Goal: Use online tool/utility: Utilize a website feature to perform a specific function

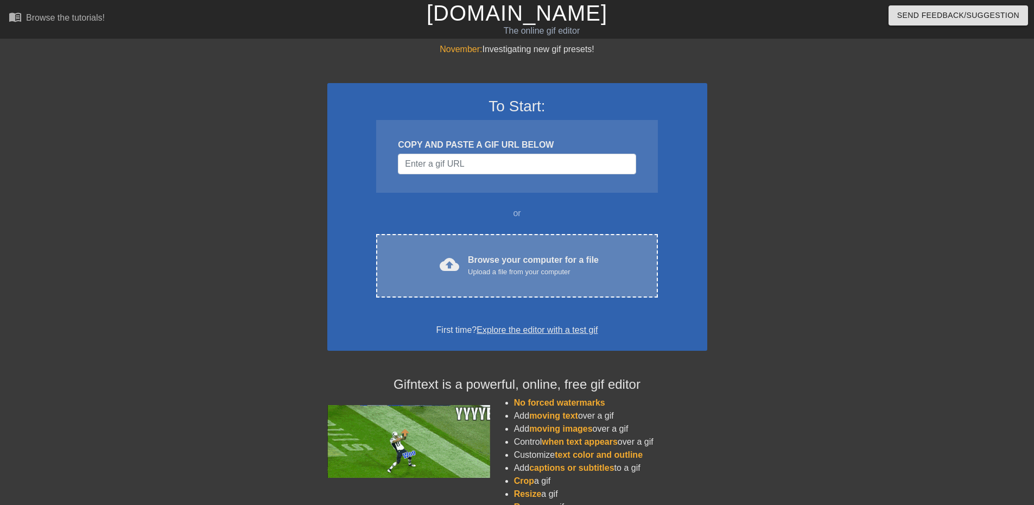
click at [498, 265] on div "Browse your computer for a file Upload a file from your computer" at bounding box center [533, 266] width 131 height 24
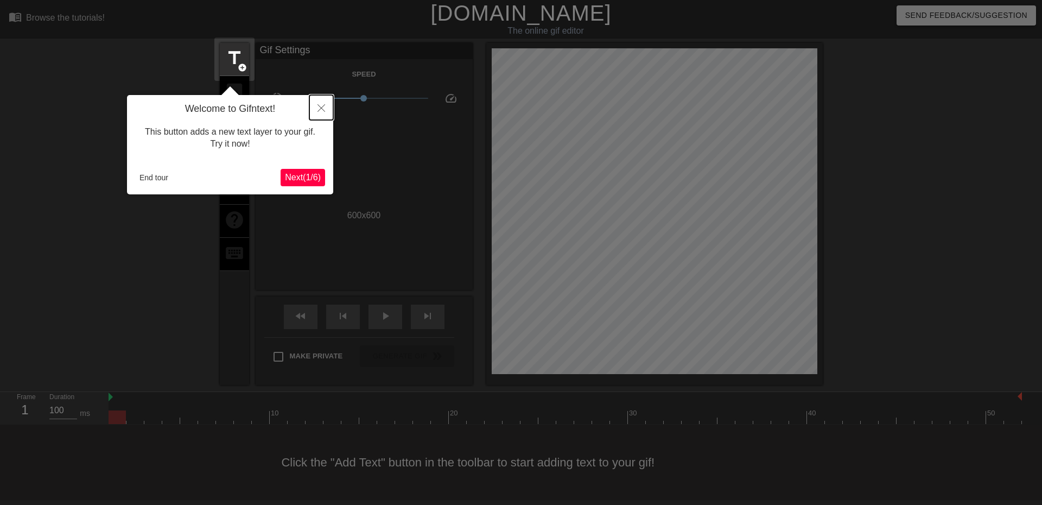
click at [320, 106] on icon "Close" at bounding box center [322, 108] width 8 height 8
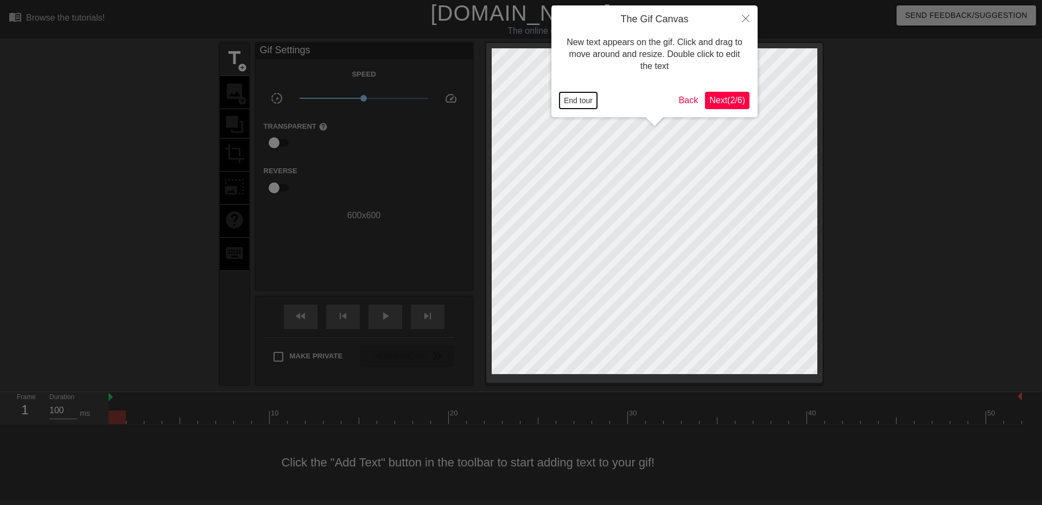
click at [585, 101] on button "End tour" at bounding box center [578, 100] width 37 height 16
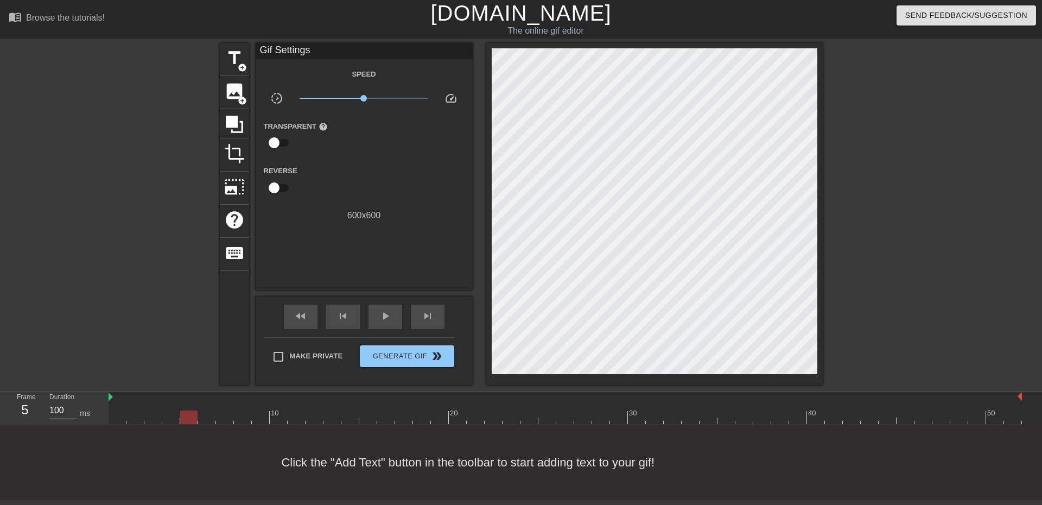
drag, startPoint x: 115, startPoint y: 416, endPoint x: 195, endPoint y: 417, distance: 80.9
click at [195, 417] on div at bounding box center [188, 417] width 17 height 14
click at [239, 54] on span "title" at bounding box center [234, 58] width 21 height 21
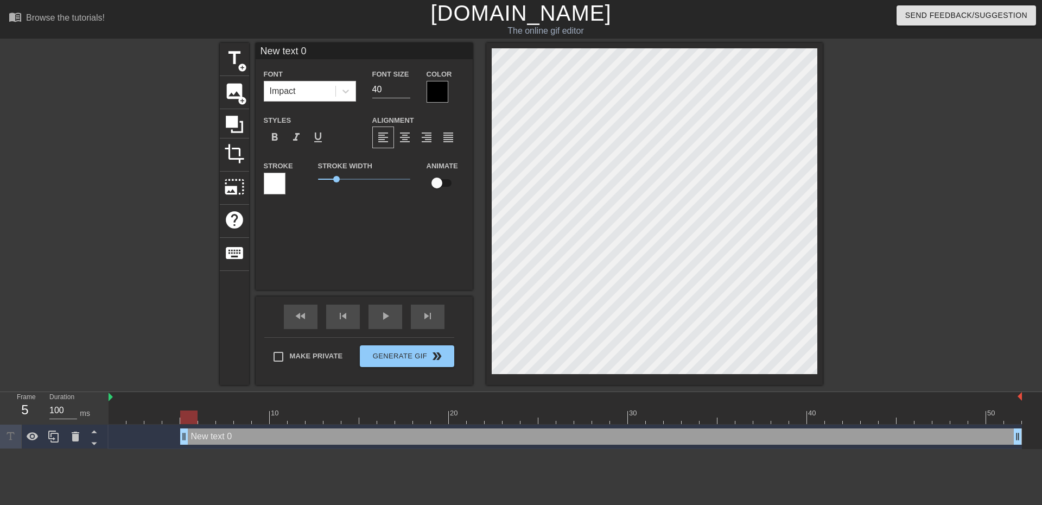
click at [436, 88] on div at bounding box center [438, 92] width 22 height 22
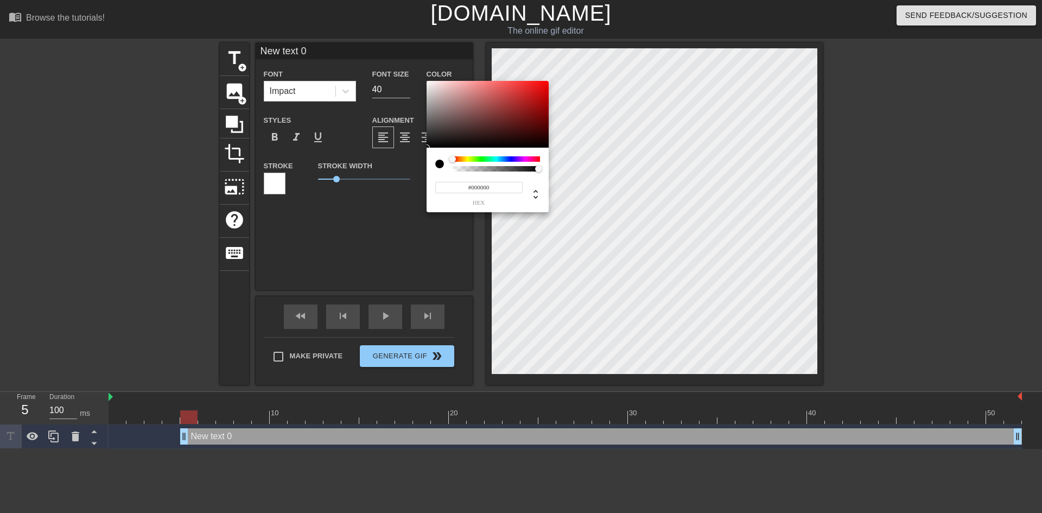
click at [440, 163] on div at bounding box center [439, 164] width 9 height 9
type input "0"
type input "1"
drag, startPoint x: 538, startPoint y: 168, endPoint x: 624, endPoint y: 192, distance: 89.6
click at [624, 192] on div "0 r 0 g 0 b 1 a" at bounding box center [521, 256] width 1042 height 513
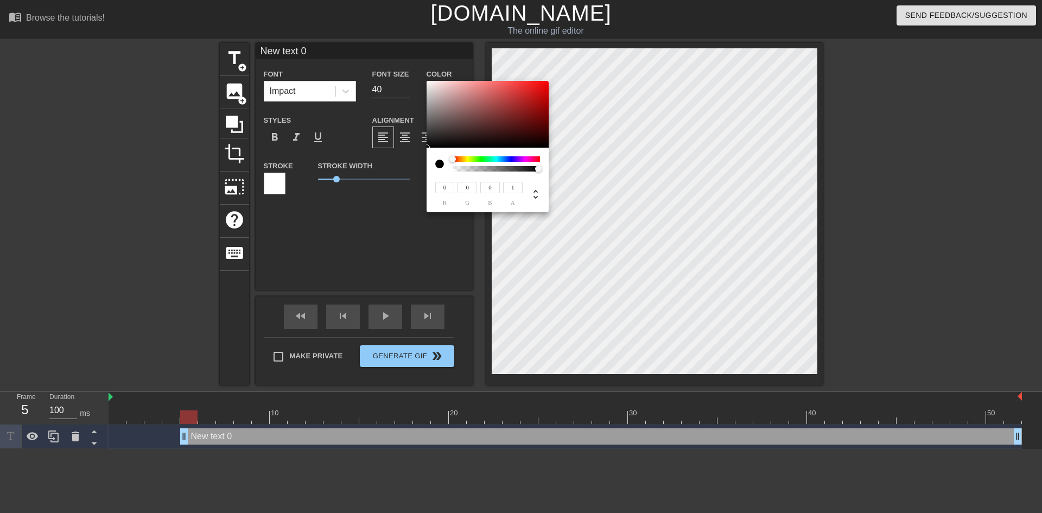
type input "27"
type input "25"
type input "31"
type input "29"
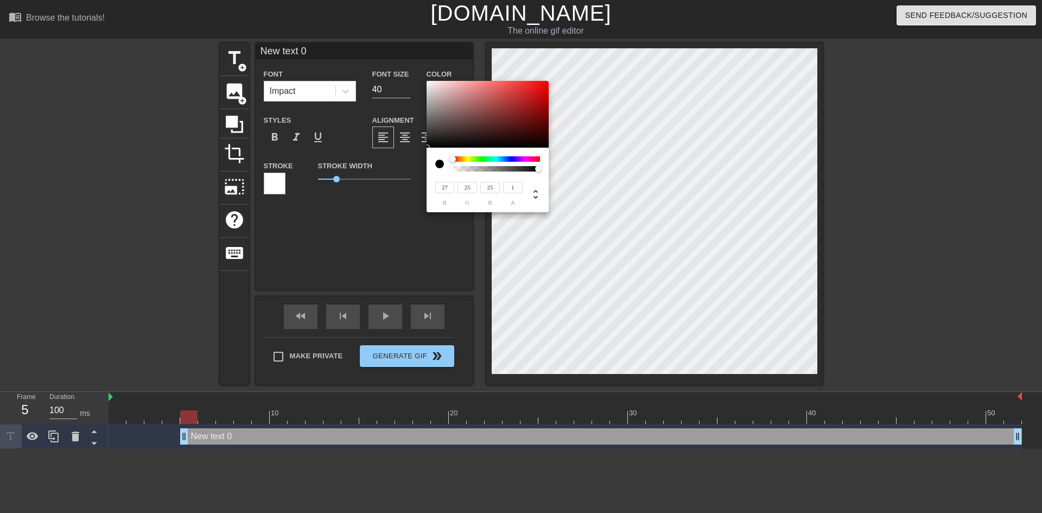
type input "29"
type input "54"
type input "49"
type input "217"
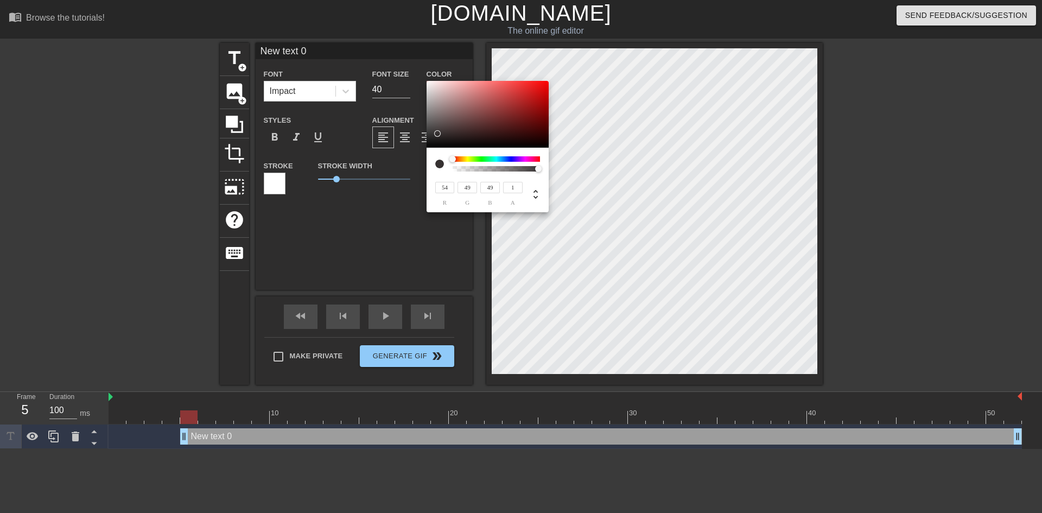
type input "203"
type input "202"
type input "213"
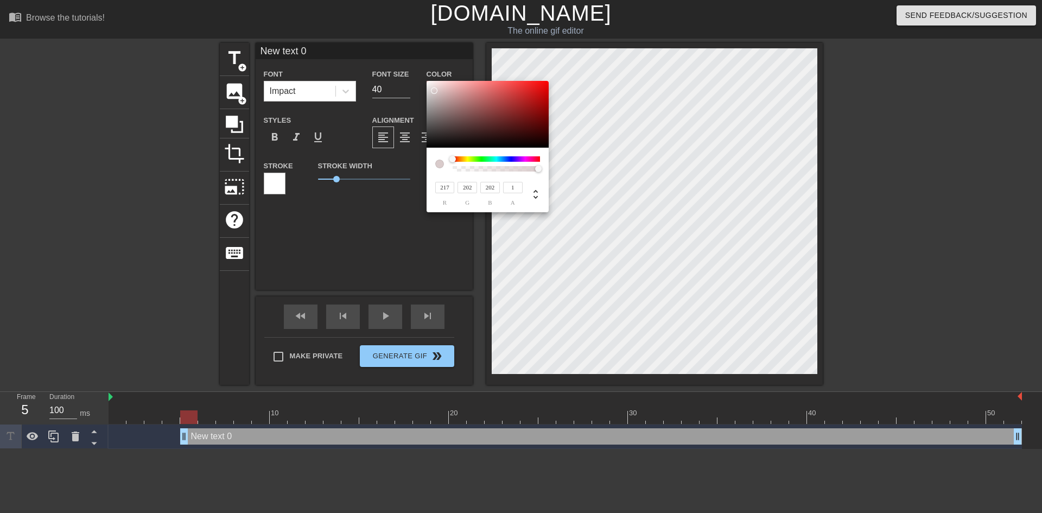
type input "191"
type input "205"
type input "174"
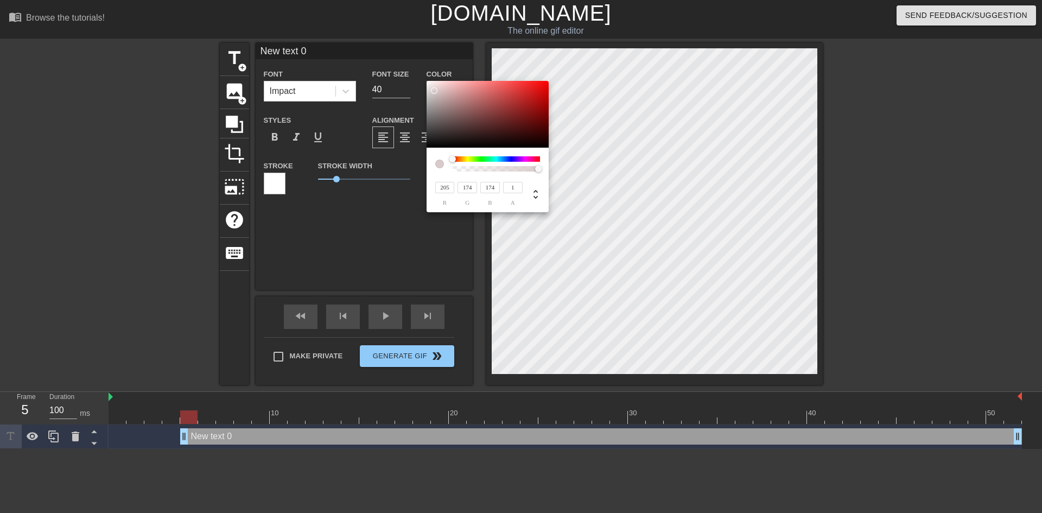
type input "198"
type input "163"
type input "200"
type input "167"
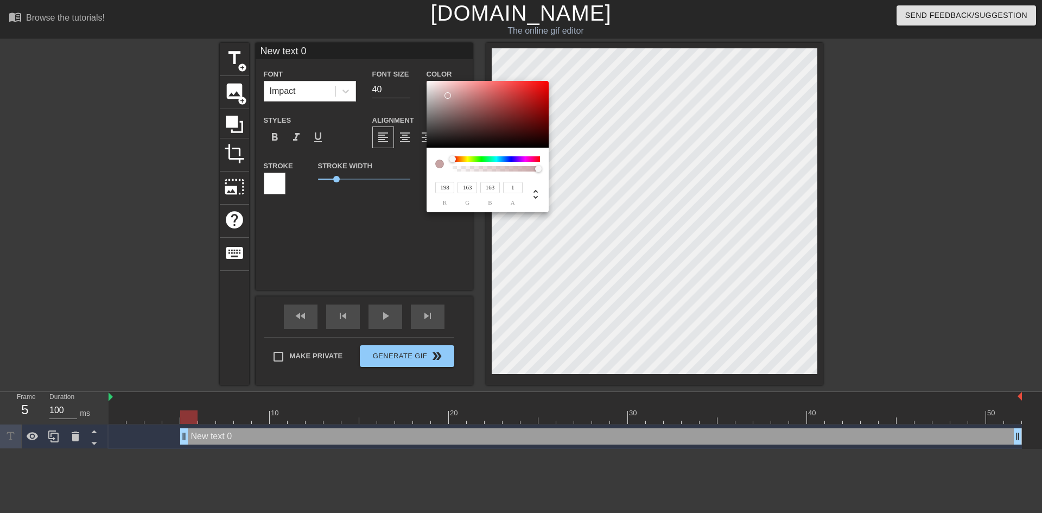
type input "167"
type input "207"
type input "176"
type input "215"
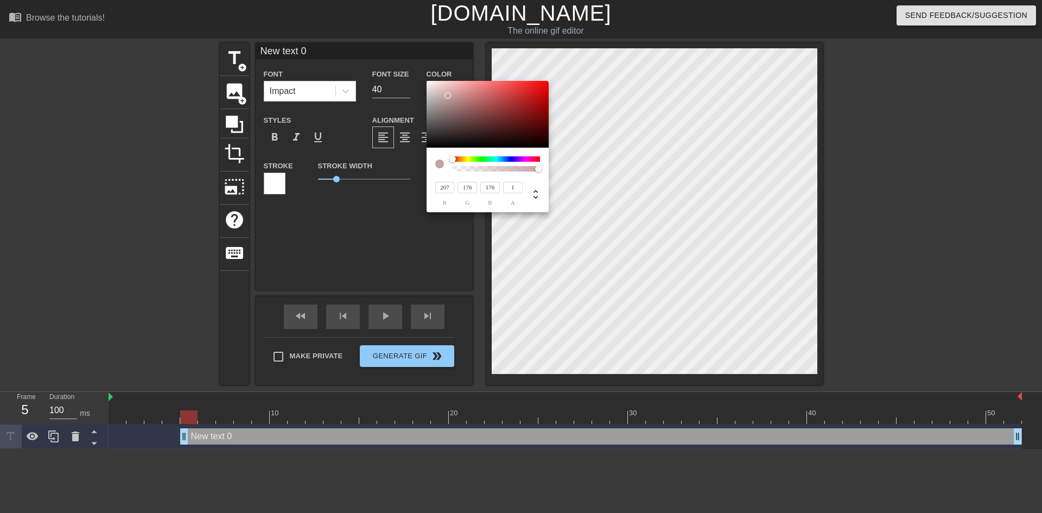
type input "189"
type input "219"
type input "195"
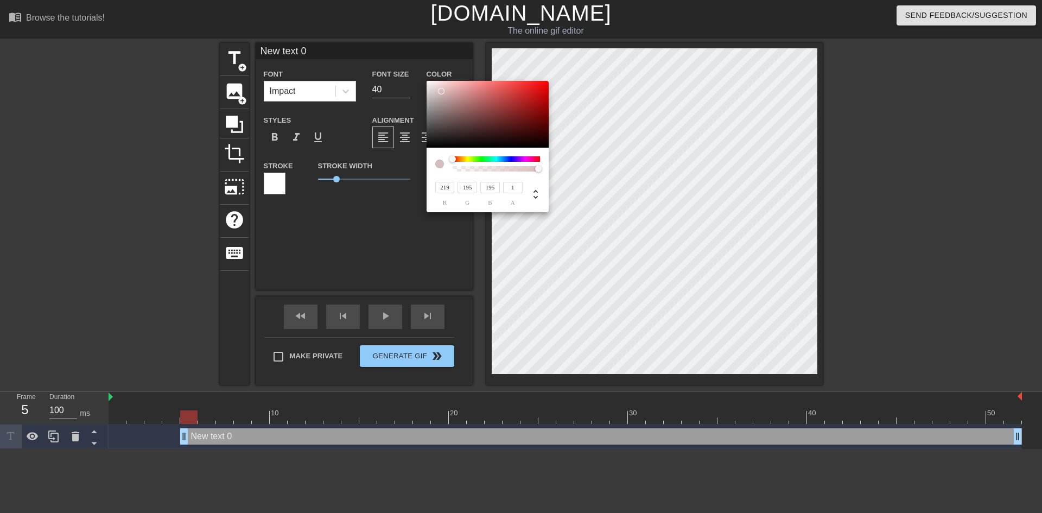
type input "221"
type input "199"
type input "223"
type input "202"
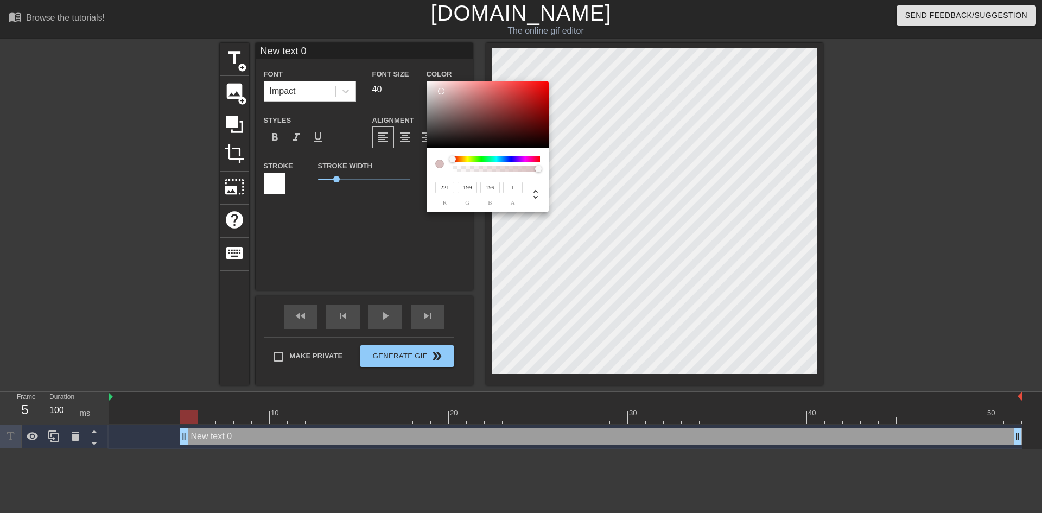
type input "202"
type input "225"
type input "206"
type input "231"
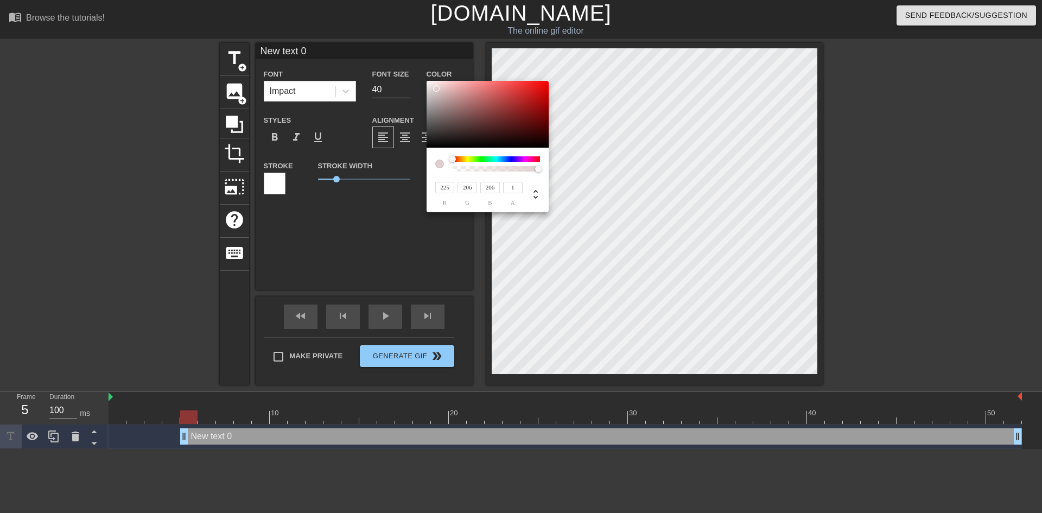
type input "215"
type input "240"
type input "228"
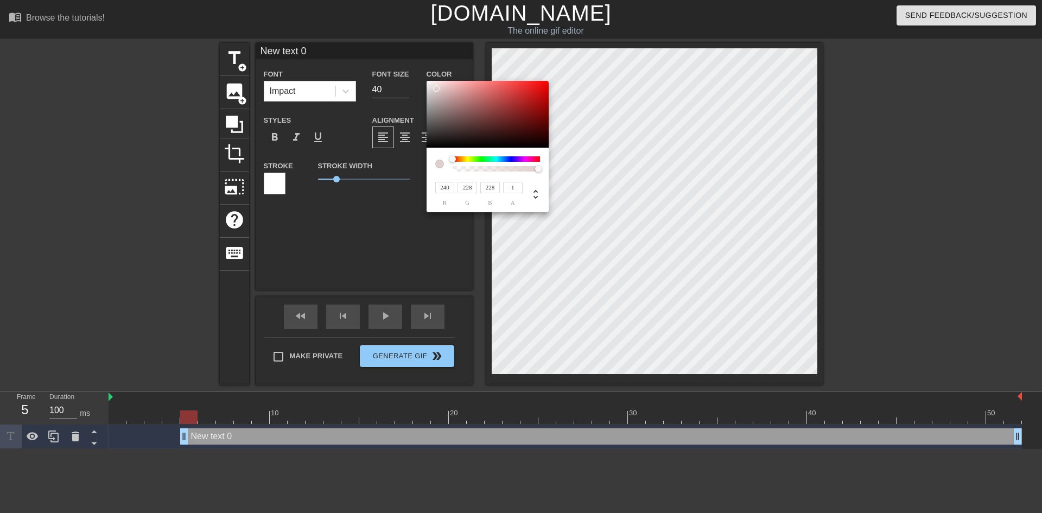
type input "242"
type input "231"
type input "232"
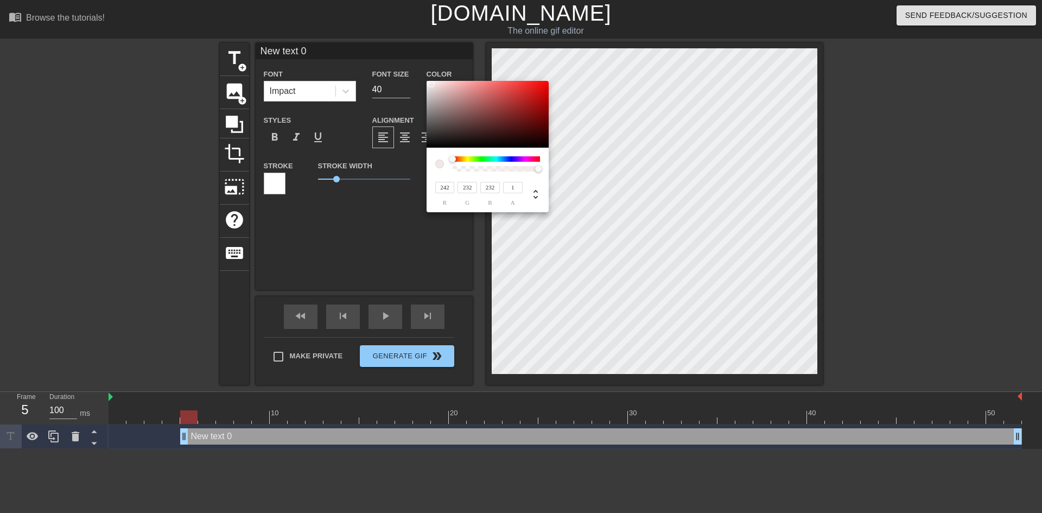
type input "234"
type input "235"
type input "244"
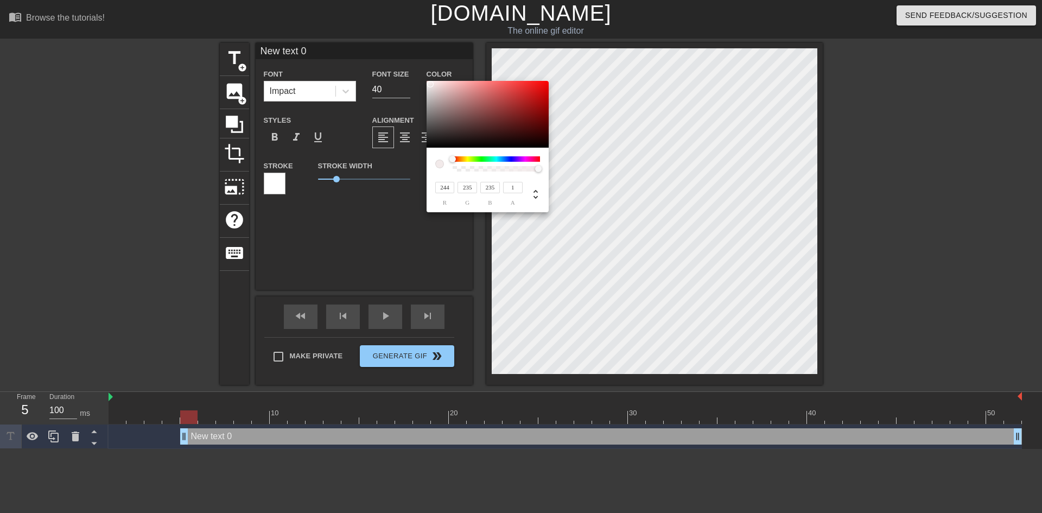
type input "237"
type input "246"
type input "241"
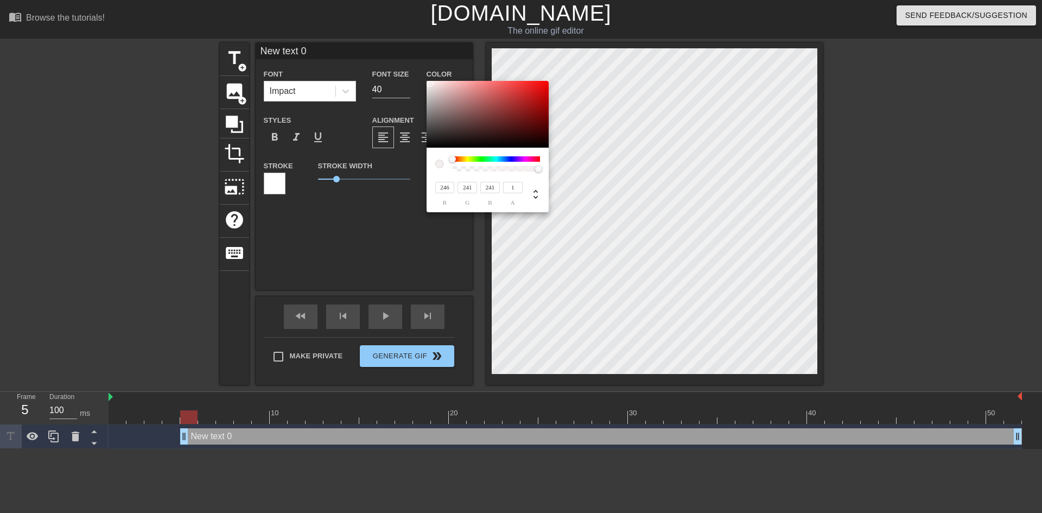
type input "248"
type input "243"
type input "245"
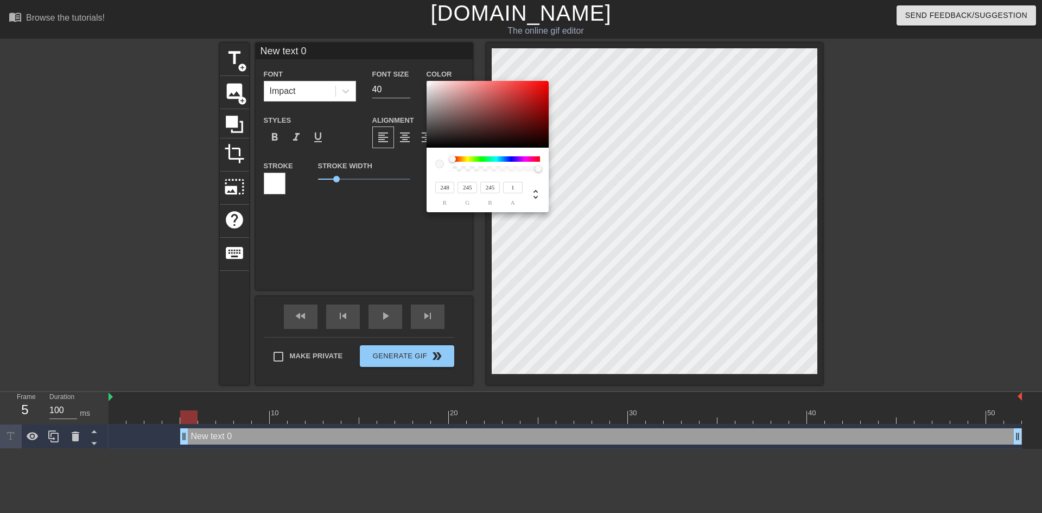
click at [428, 83] on div at bounding box center [428, 82] width 7 height 7
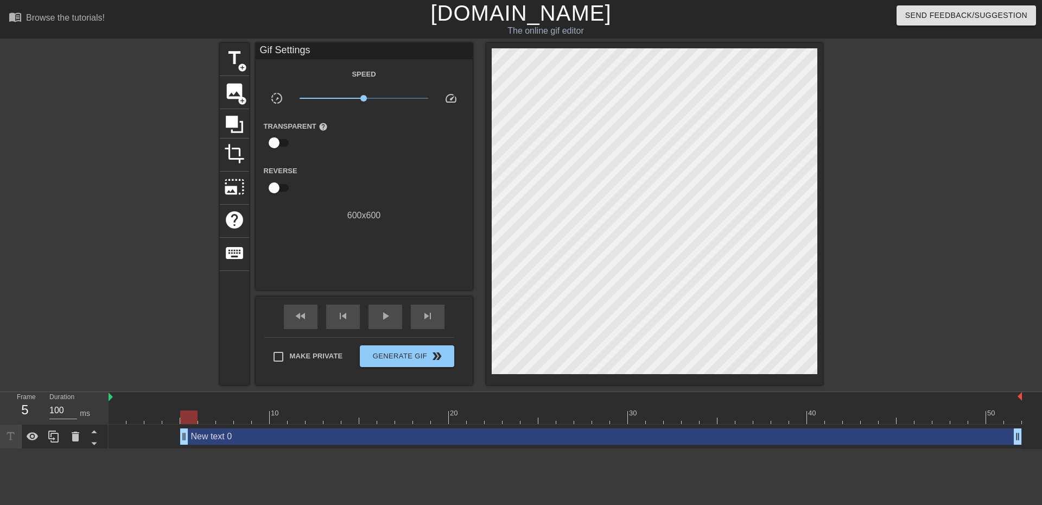
click at [226, 435] on div "New text 0 drag_handle drag_handle" at bounding box center [601, 436] width 842 height 16
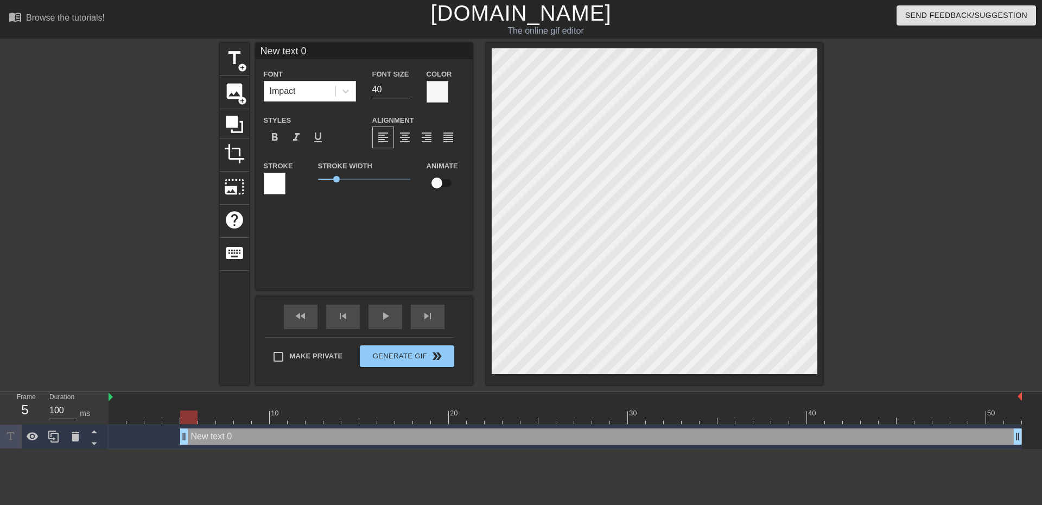
scroll to position [2, 2]
type input "New text"
type textarea "New text"
type input "New text"
type textarea "New text"
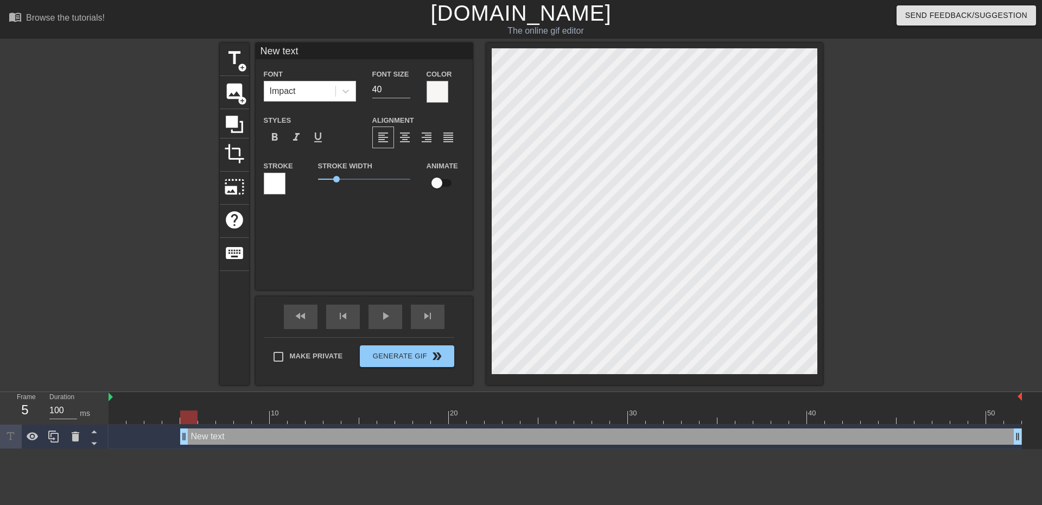
type input "New tex"
type textarea "New tex"
type input "New te"
type textarea "New te"
type input "New t"
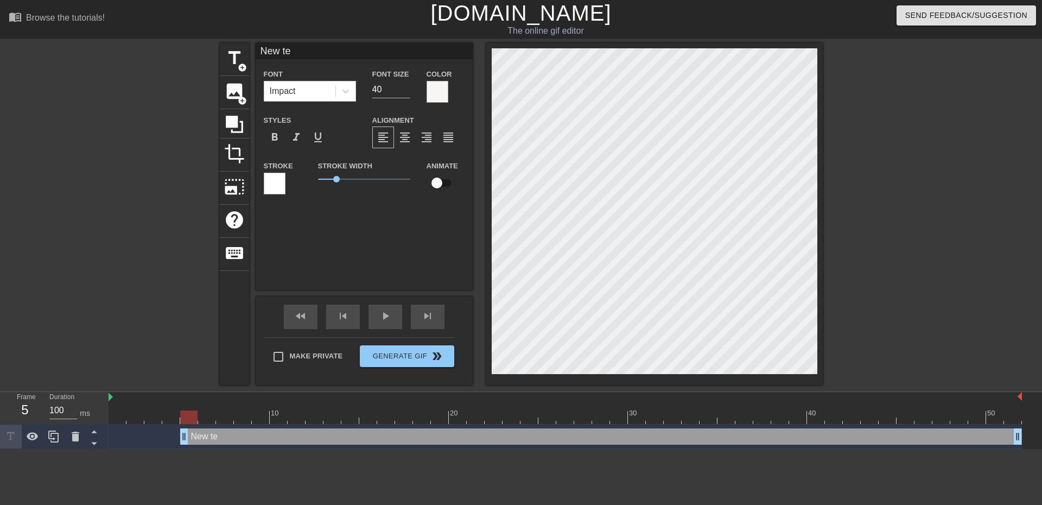
type textarea "New t"
type input "New"
type textarea "New"
type input "New"
type textarea "New"
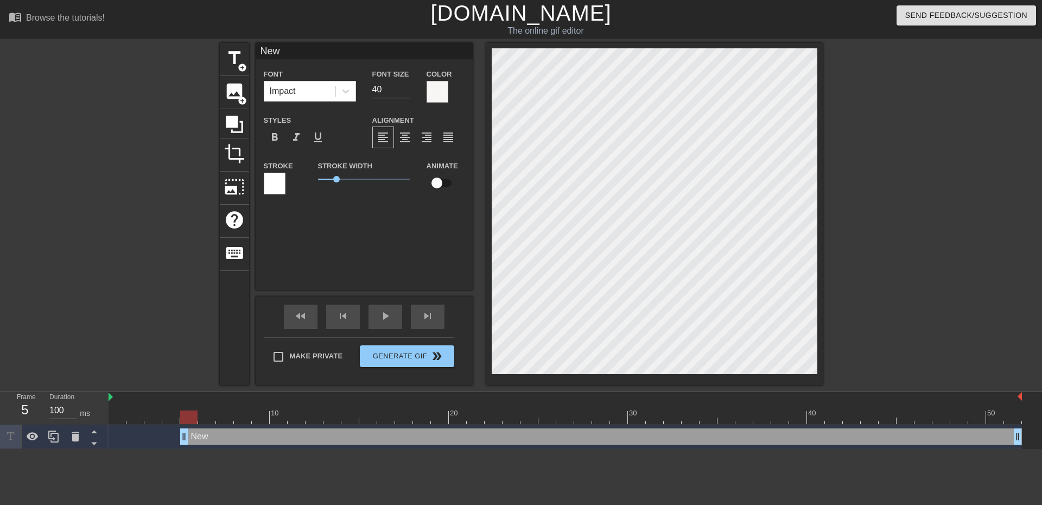
type input "Ne"
type textarea "Ne"
type input "N"
type textarea "N"
type input "O"
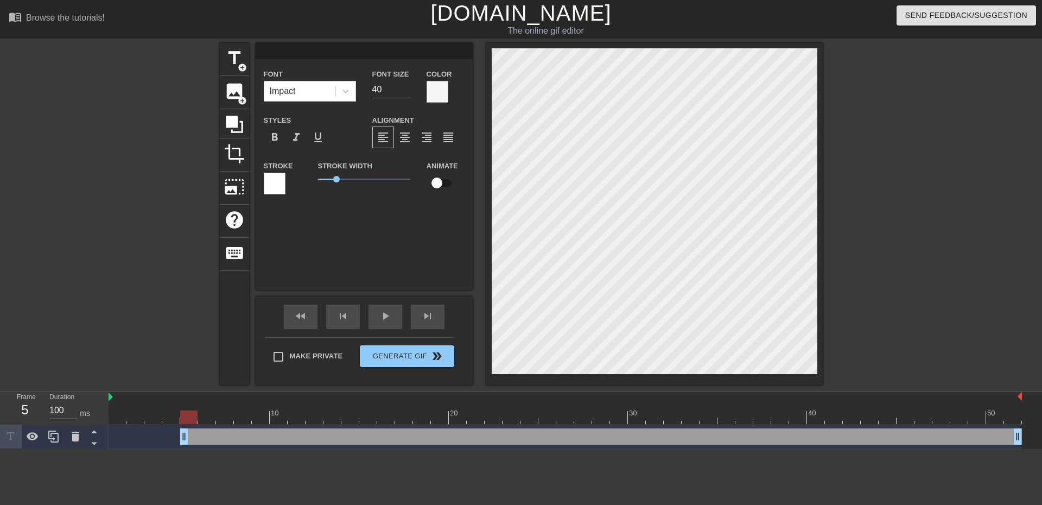
type textarea "O"
type input "OT"
type textarea "OT"
click at [429, 96] on div at bounding box center [438, 92] width 22 height 22
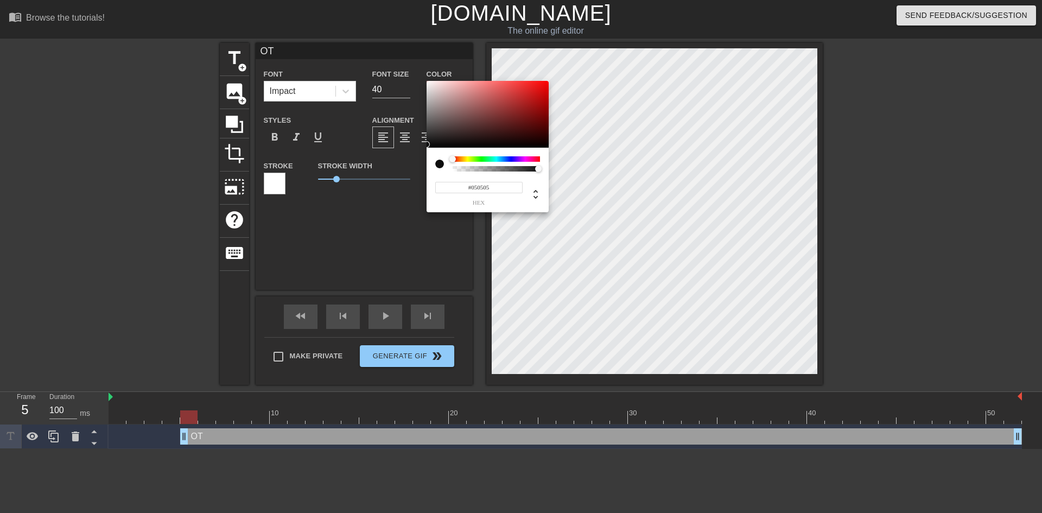
type input "#000000"
drag, startPoint x: 433, startPoint y: 111, endPoint x: 417, endPoint y: 153, distance: 44.7
click at [417, 153] on div "#000000 hex" at bounding box center [521, 256] width 1042 height 513
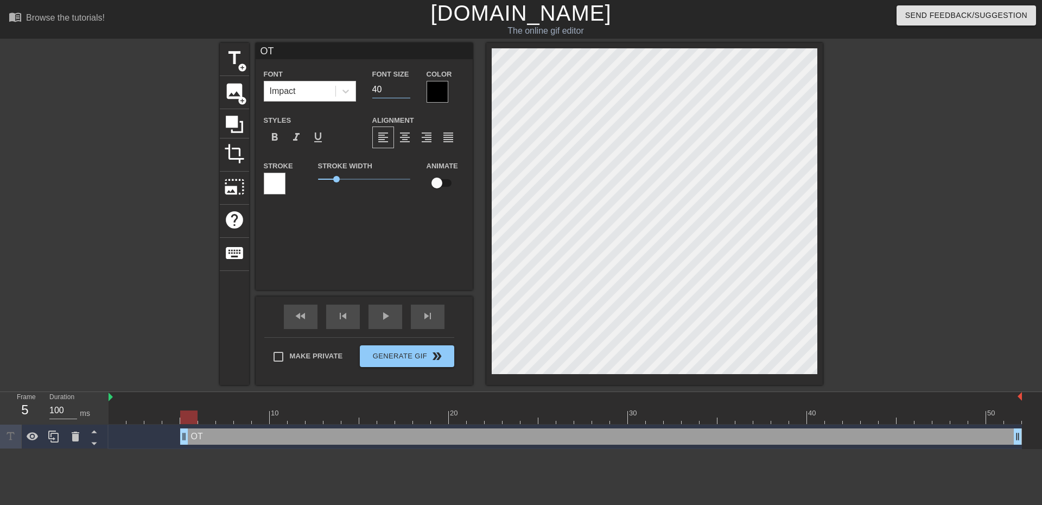
drag, startPoint x: 385, startPoint y: 87, endPoint x: 367, endPoint y: 86, distance: 18.5
click at [367, 86] on div "Font Size 40" at bounding box center [391, 84] width 54 height 35
type input "72"
drag, startPoint x: 186, startPoint y: 417, endPoint x: 260, endPoint y: 418, distance: 73.3
click at [260, 418] on div at bounding box center [260, 417] width 17 height 14
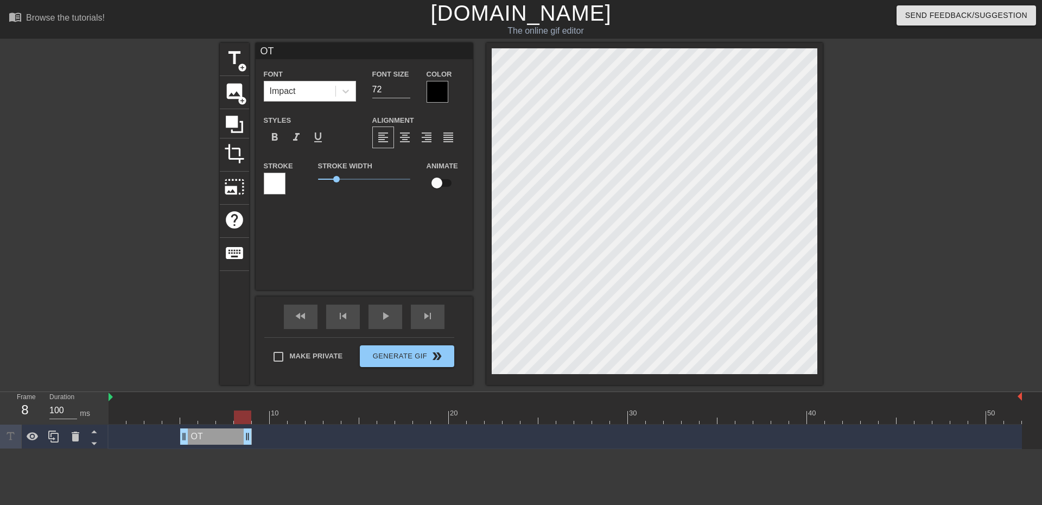
drag, startPoint x: 1014, startPoint y: 438, endPoint x: 246, endPoint y: 439, distance: 767.7
click at [257, 419] on div at bounding box center [566, 417] width 914 height 14
click at [233, 55] on span "title" at bounding box center [234, 58] width 21 height 21
type input "New text 1"
type input "40"
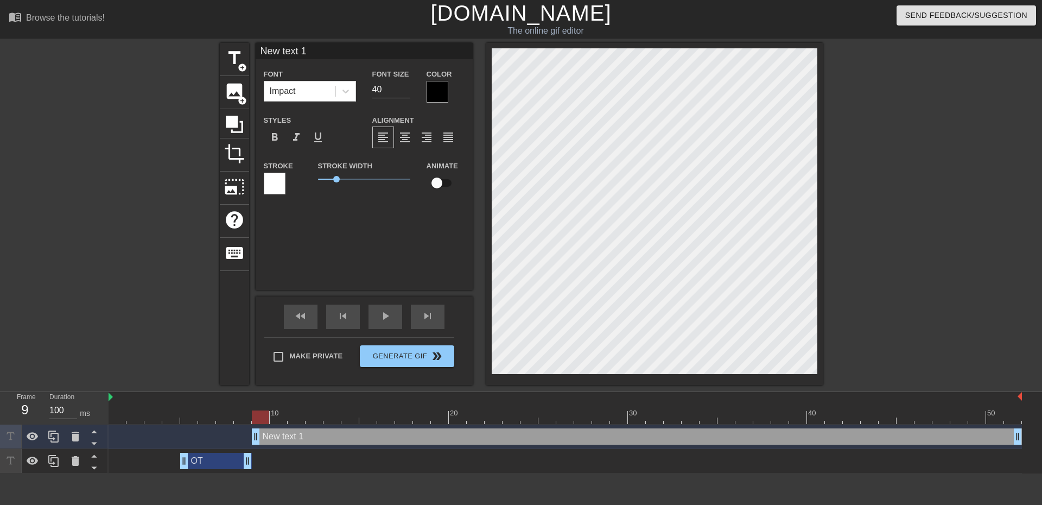
scroll to position [2, 3]
type input "New 1"
type textarea "New 1"
type input "New 1"
type textarea "New 1"
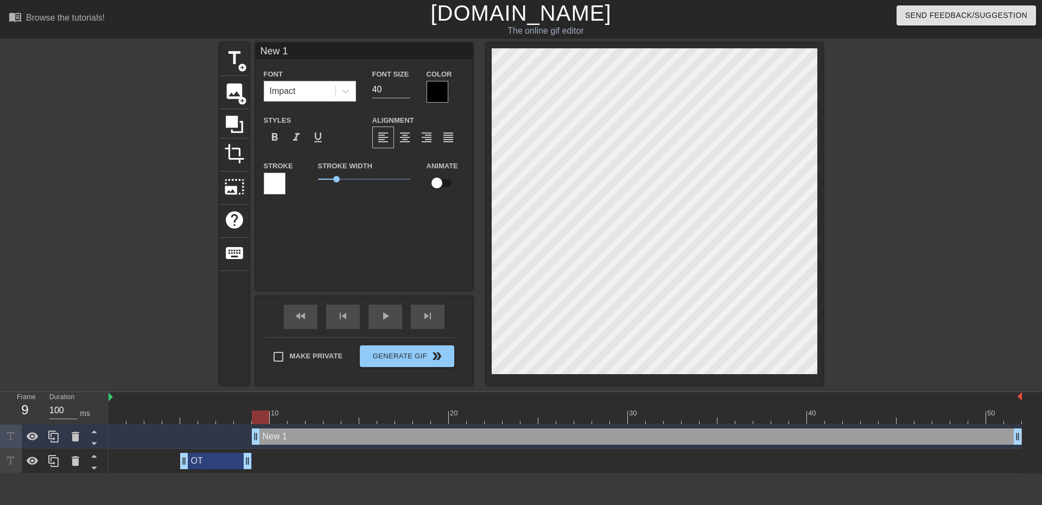
type input "Ne 1"
type textarea "Ne 1"
type input "N 1"
type textarea "N 1"
type input "1"
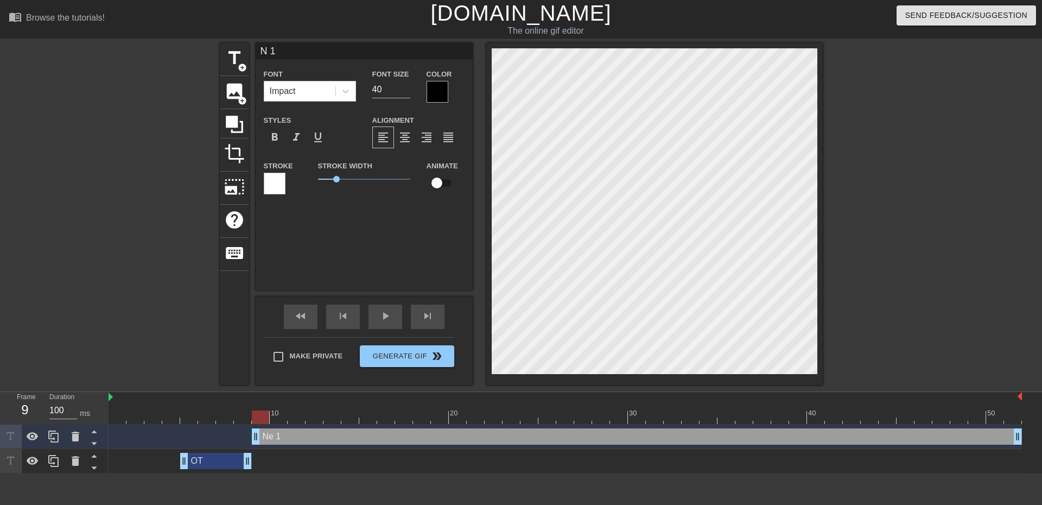
type textarea "1"
type input "1"
type textarea "1"
type input "A"
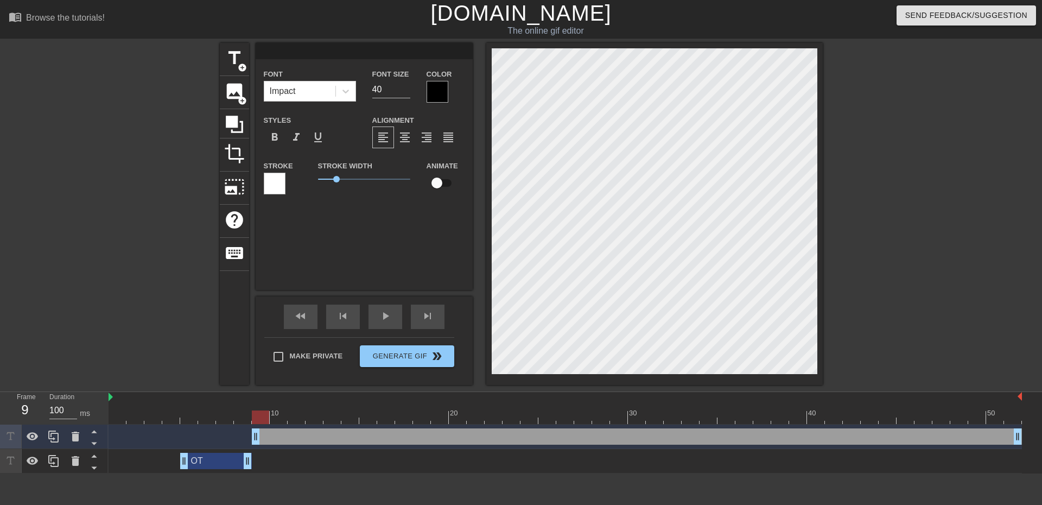
type textarea "A"
type input "Ag"
type textarea "Ag"
type input "Age"
type textarea "Agen"
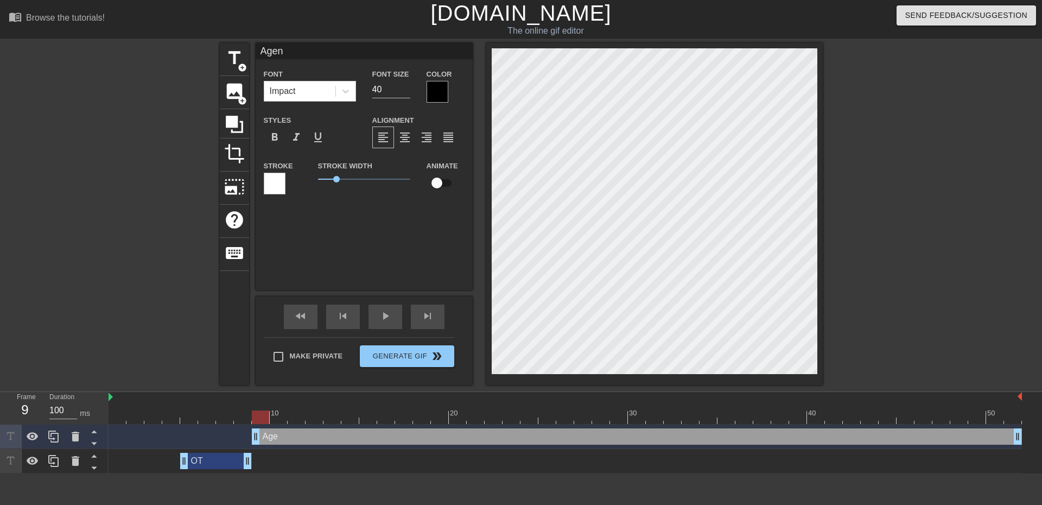
type input "Agent"
type textarea "Agents"
type input "Agents"
type textarea "Agents"
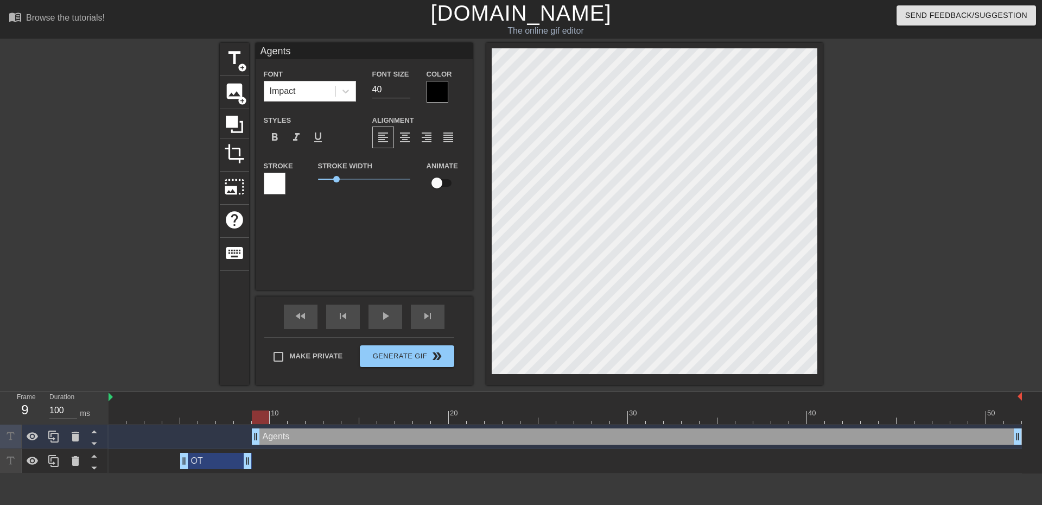
click at [409, 234] on div "Agents Font Impact Font Size 40 Color Styles format_bold format_italic format_u…" at bounding box center [364, 166] width 217 height 247
click at [365, 473] on html "menu_book Browse the tutorials! [DOMAIN_NAME] The online gif editor Send Feedba…" at bounding box center [521, 236] width 1042 height 473
drag, startPoint x: 397, startPoint y: 89, endPoint x: 321, endPoint y: 93, distance: 76.1
click at [321, 93] on div "Font Impact Font Size 40 Color" at bounding box center [364, 84] width 217 height 35
type input "72"
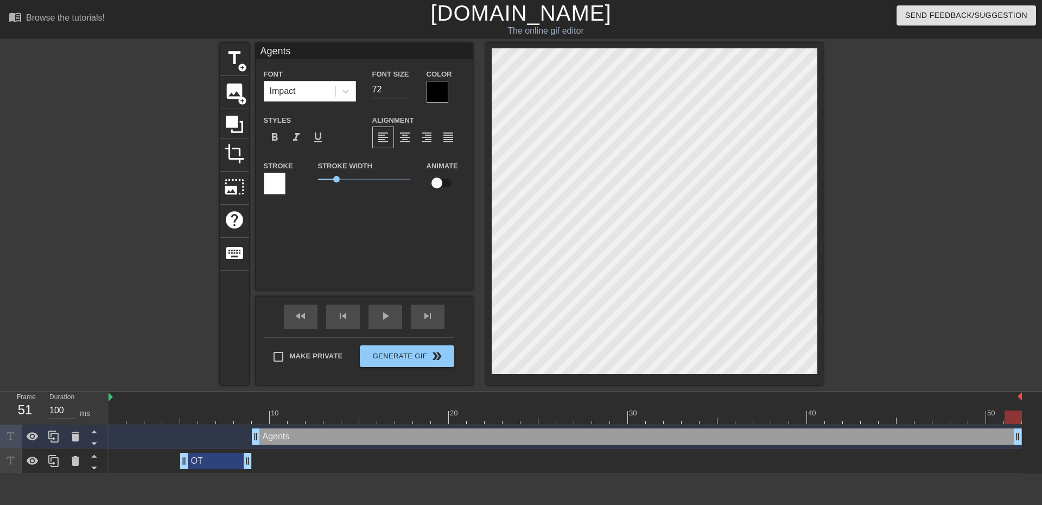
drag, startPoint x: 263, startPoint y: 422, endPoint x: 1022, endPoint y: 457, distance: 759.7
click at [1022, 457] on div "10 20 30 40 50 Agents drag_handle drag_handle OT drag_handle drag_handle" at bounding box center [576, 432] width 934 height 81
drag, startPoint x: 1009, startPoint y: 416, endPoint x: 0, endPoint y: 436, distance: 1009.4
click at [0, 436] on div "Frame 1 Duration 100 ms 10 20 30 40 50 Agents drag_handle drag_handle OT drag_h…" at bounding box center [521, 432] width 1042 height 81
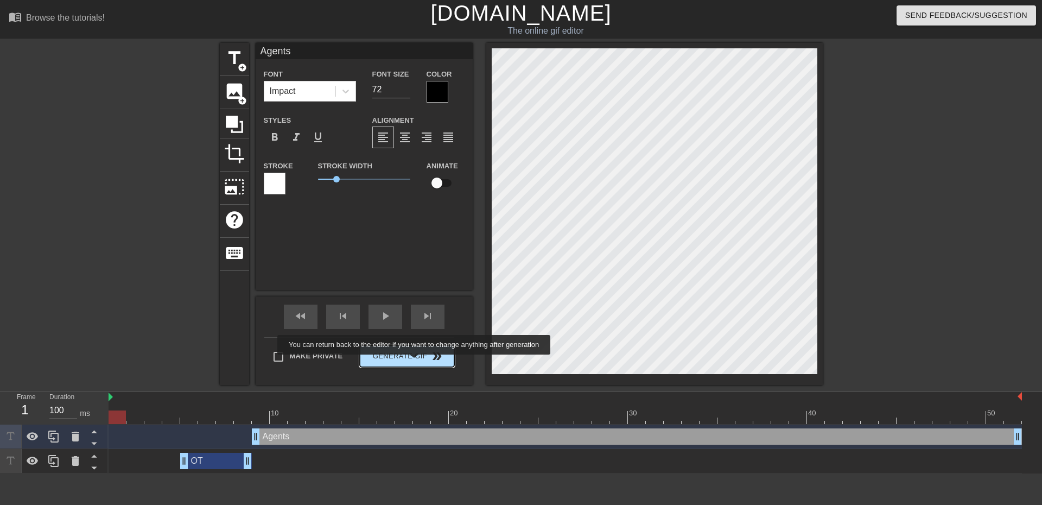
click at [415, 362] on button "Generate Gif double_arrow" at bounding box center [407, 356] width 94 height 22
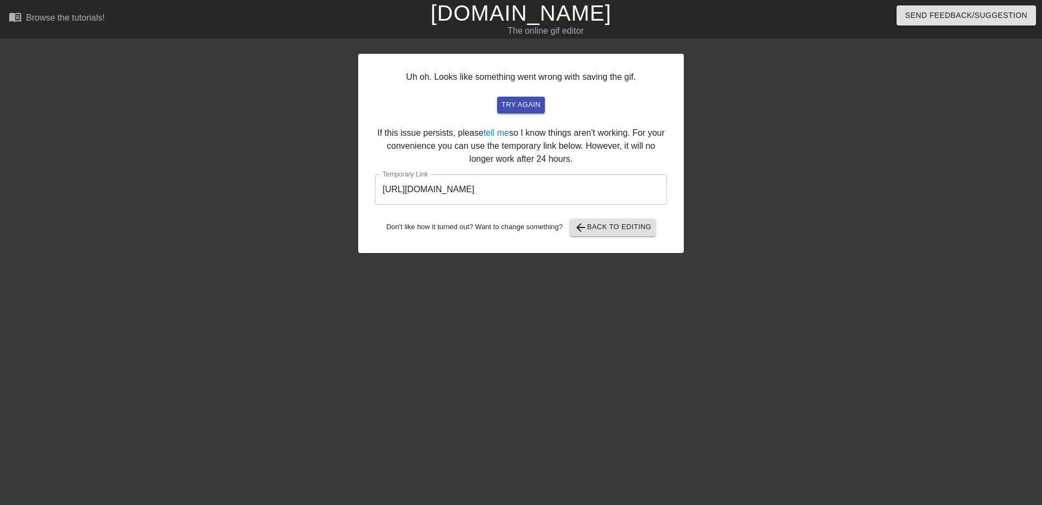
click at [513, 182] on input "[URL][DOMAIN_NAME]" at bounding box center [521, 189] width 292 height 30
